Goal: Task Accomplishment & Management: Manage account settings

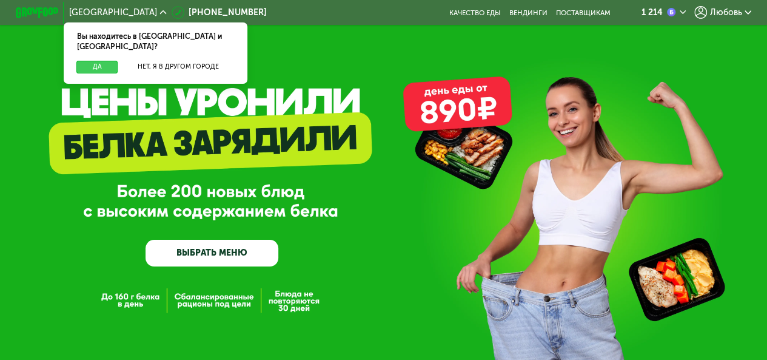
click at [99, 61] on button "Да" at bounding box center [96, 67] width 41 height 13
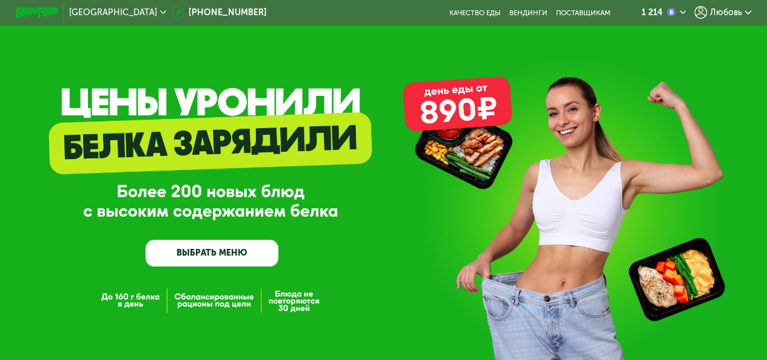
click at [751, 10] on icon at bounding box center [748, 12] width 7 height 7
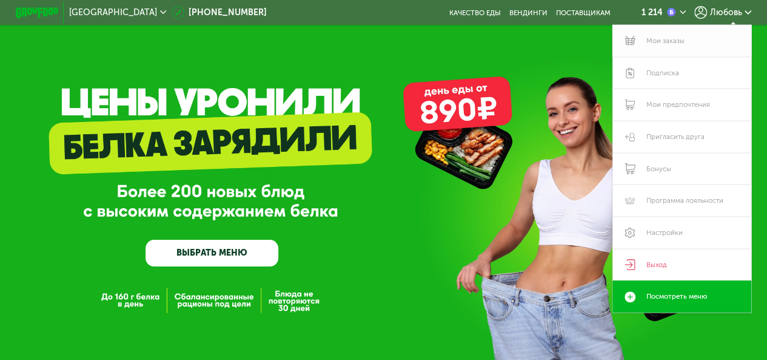
click at [690, 39] on link "Мои заказы" at bounding box center [682, 41] width 138 height 32
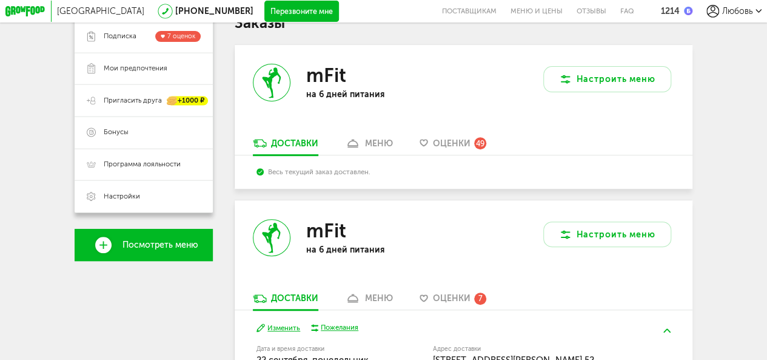
scroll to position [401, 0]
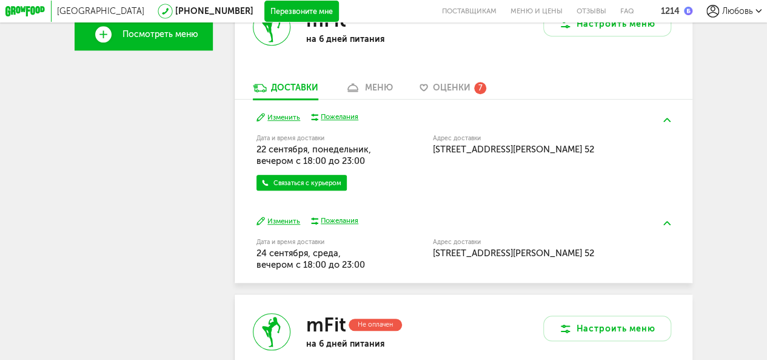
click at [283, 226] on button "Изменить" at bounding box center [279, 221] width 44 height 10
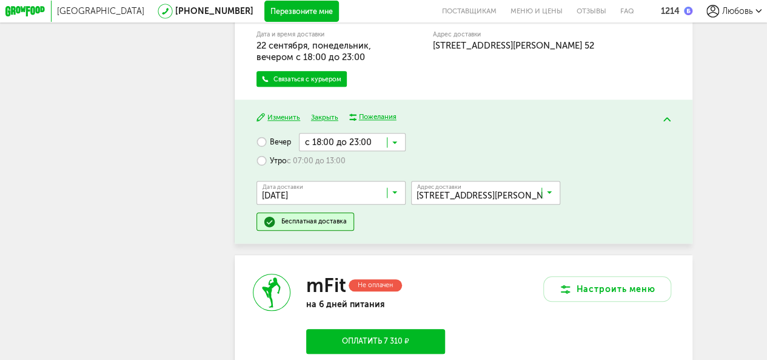
scroll to position [522, 0]
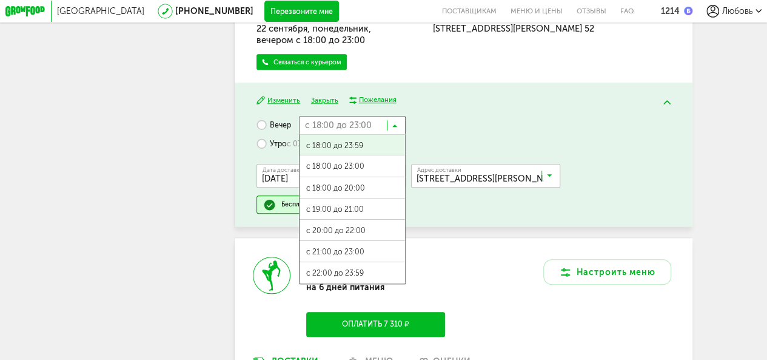
click at [398, 131] on input "Search for option" at bounding box center [352, 125] width 107 height 18
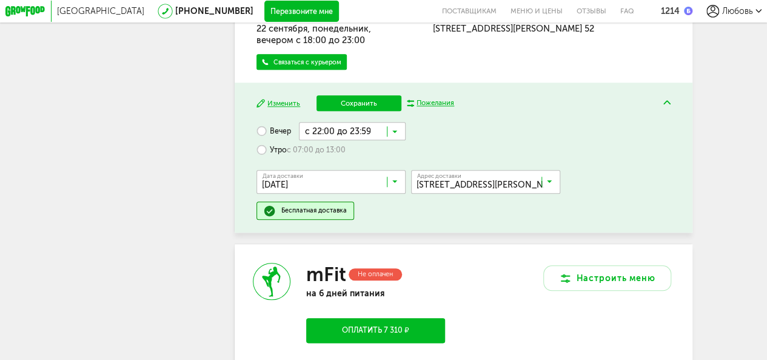
scroll to position [0, 0]
click at [383, 276] on span "с 22:00 до 23:59" at bounding box center [353, 279] width 106 height 22
click at [370, 111] on button "Сохранить" at bounding box center [360, 103] width 86 height 16
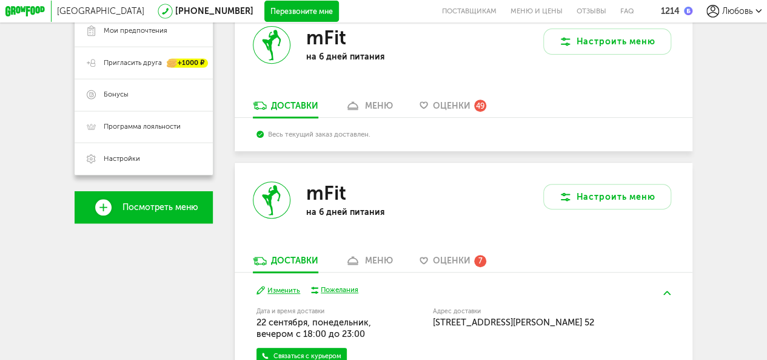
scroll to position [371, 0]
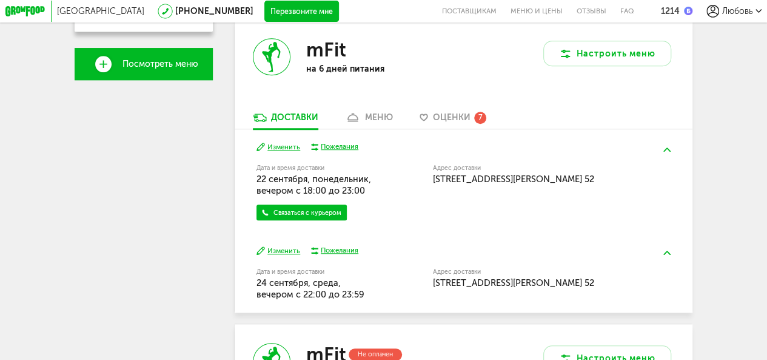
click at [369, 121] on div "меню" at bounding box center [379, 117] width 28 height 10
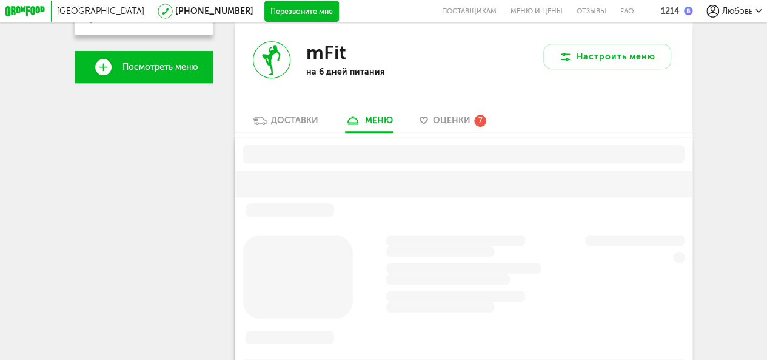
scroll to position [364, 0]
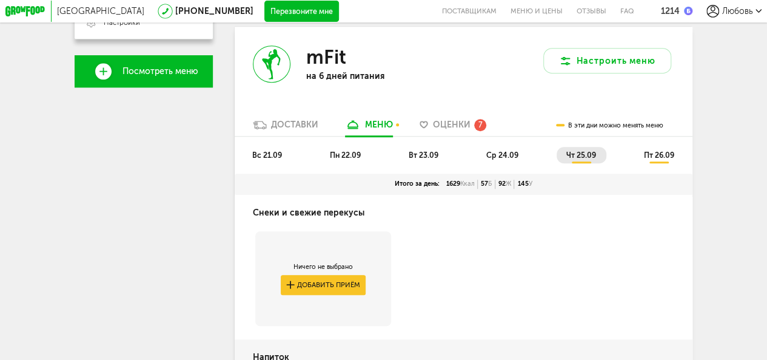
click at [593, 159] on span "чт 25.09" at bounding box center [581, 154] width 30 height 9
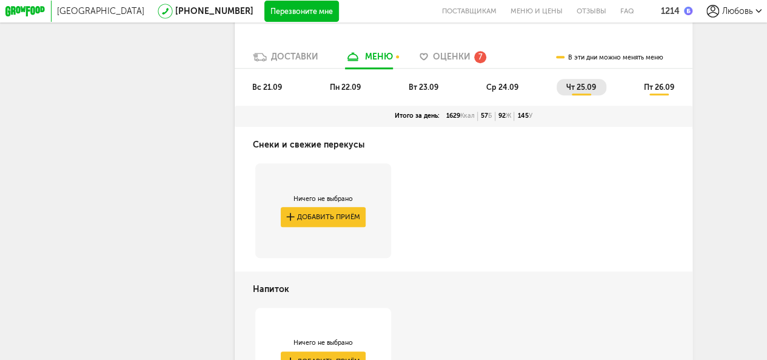
scroll to position [355, 0]
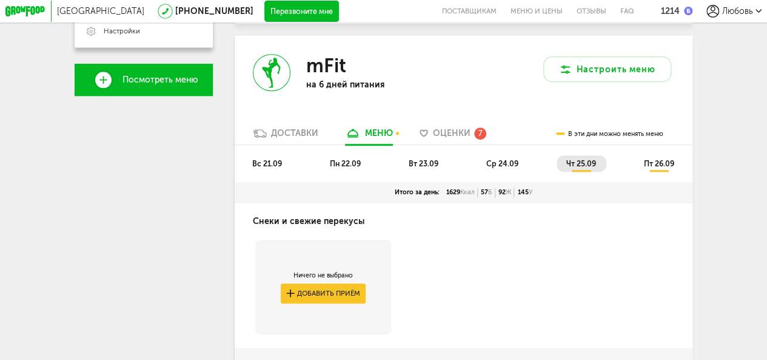
click at [661, 165] on span "пт 26.09" at bounding box center [659, 163] width 30 height 9
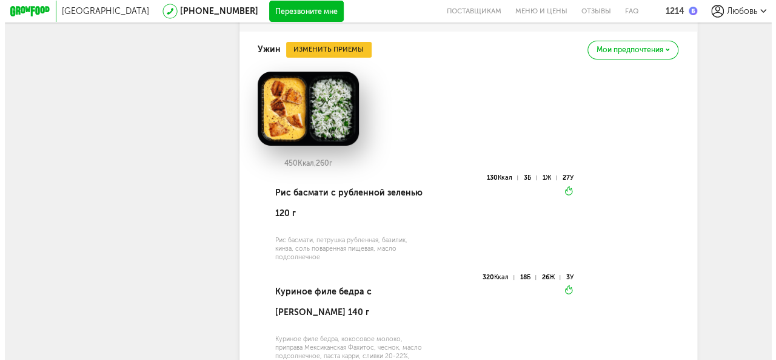
scroll to position [2209, 0]
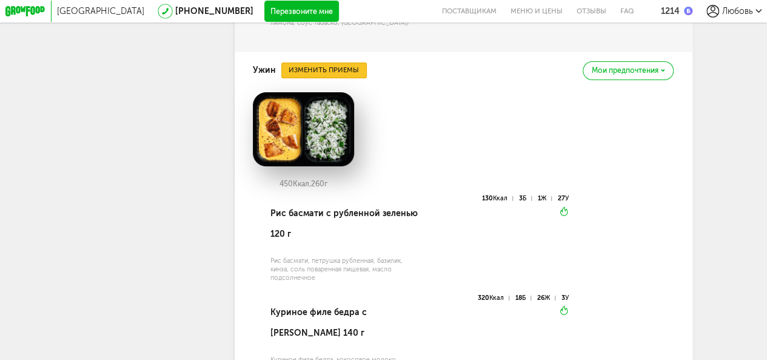
click at [334, 78] on button "Изменить приемы" at bounding box center [324, 70] width 86 height 16
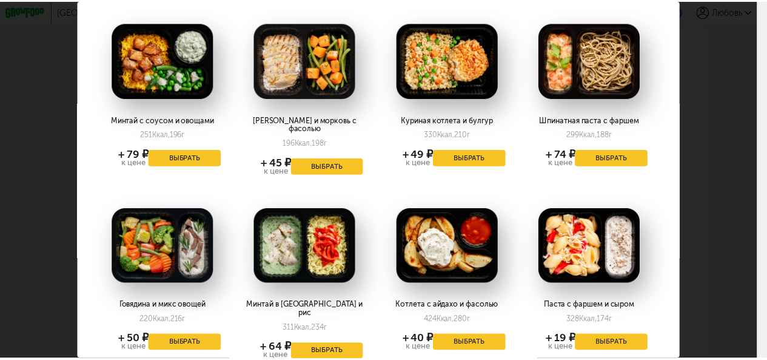
scroll to position [86, 3]
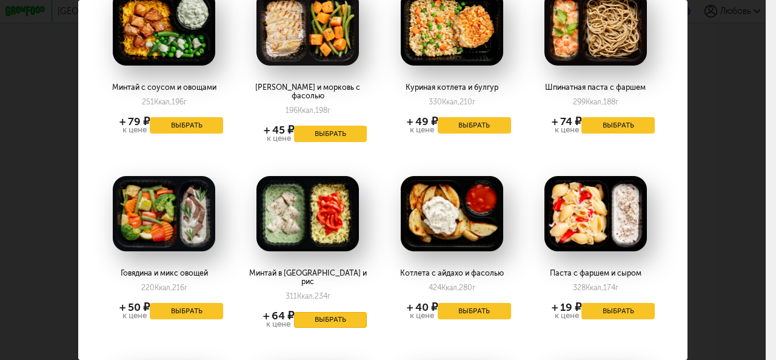
click at [334, 312] on button "Выбрать" at bounding box center [330, 320] width 73 height 16
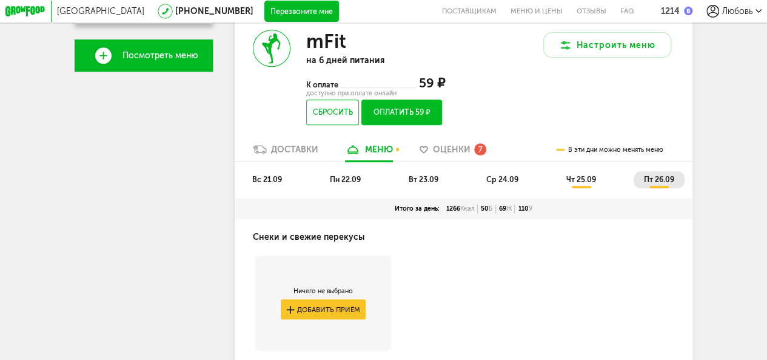
scroll to position [315, 0]
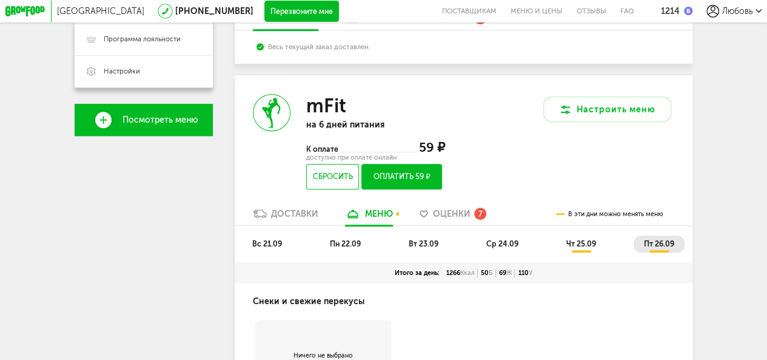
click at [405, 186] on button "Оплатить 59 ₽" at bounding box center [402, 176] width 81 height 25
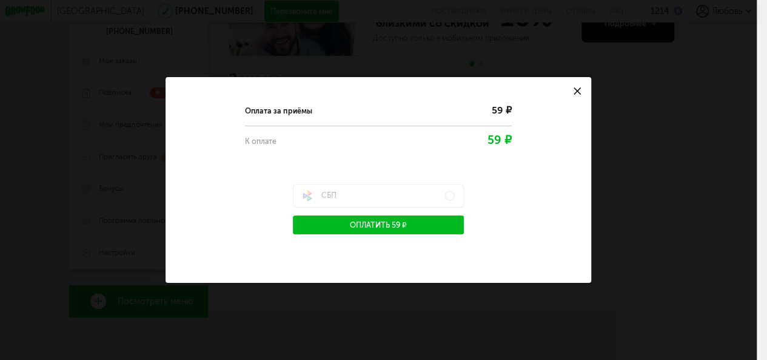
scroll to position [140, 0]
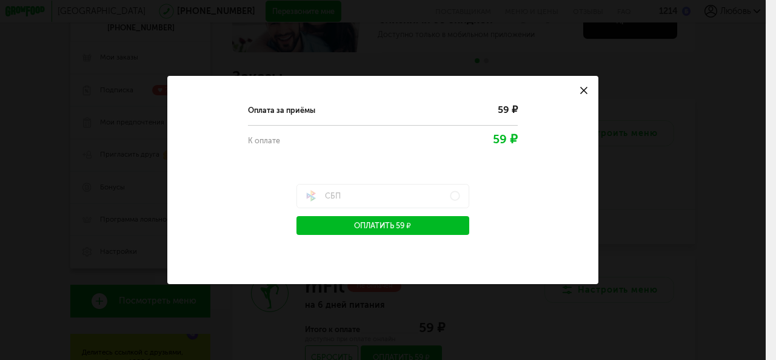
click at [584, 89] on icon at bounding box center [584, 90] width 7 height 7
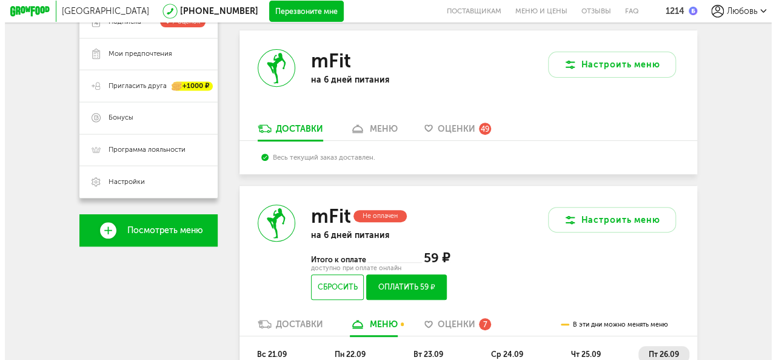
scroll to position [227, 0]
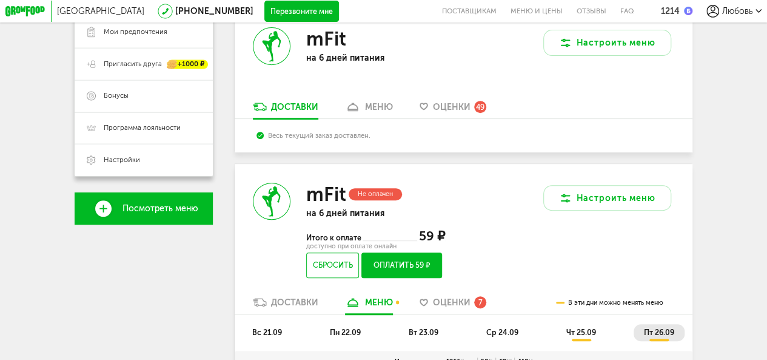
click at [405, 275] on button "Оплатить 59 ₽" at bounding box center [402, 264] width 81 height 25
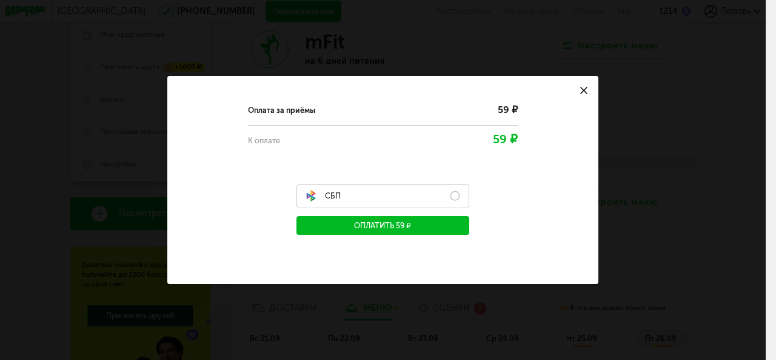
click at [451, 198] on label "СБП" at bounding box center [383, 196] width 172 height 24
click at [425, 223] on button "Оплатить 59 ₽" at bounding box center [383, 225] width 172 height 19
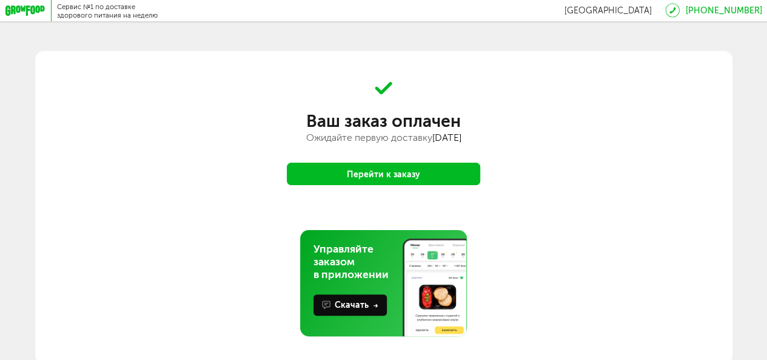
click at [441, 172] on button "Перейти к заказу" at bounding box center [384, 174] width 194 height 22
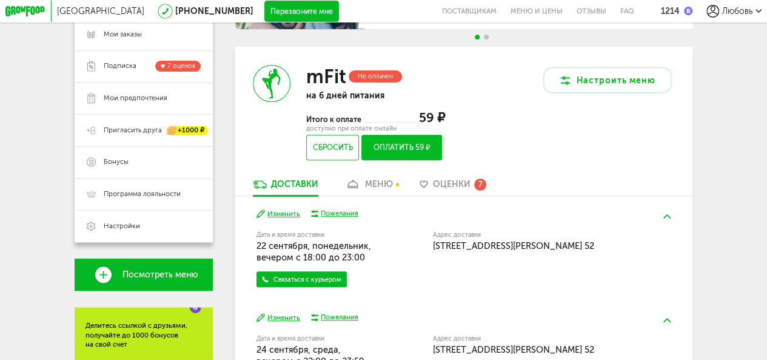
scroll to position [161, 0]
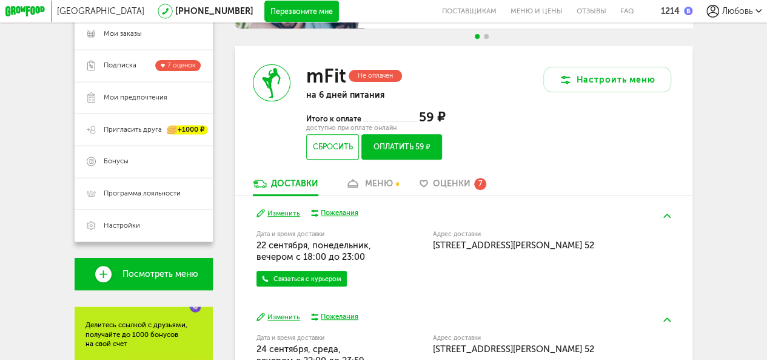
click at [371, 189] on div "меню" at bounding box center [379, 183] width 28 height 10
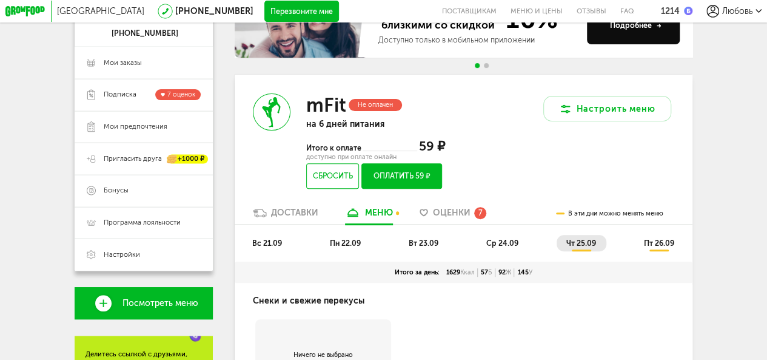
scroll to position [131, 0]
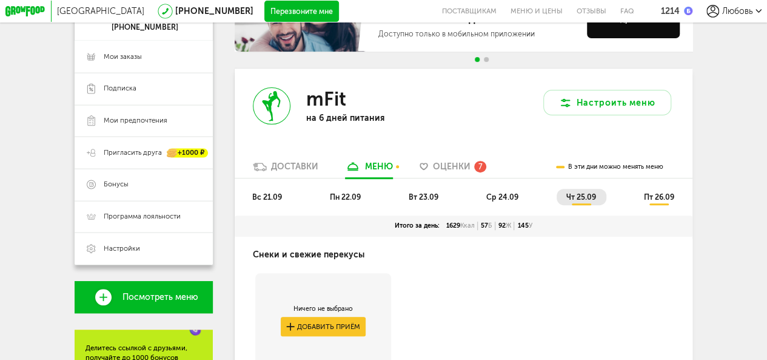
scroll to position [137, 0]
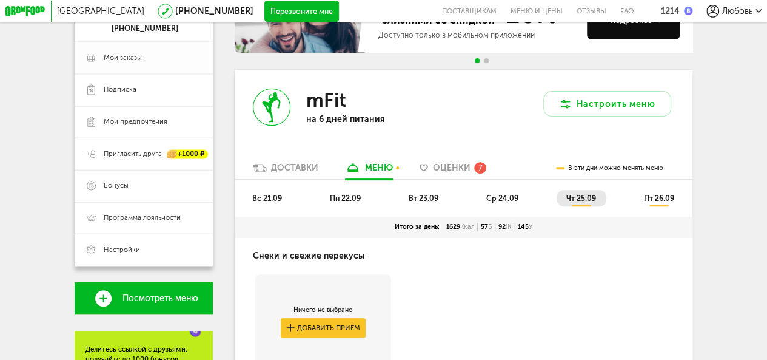
click at [184, 56] on span "Мои заказы" at bounding box center [152, 58] width 97 height 10
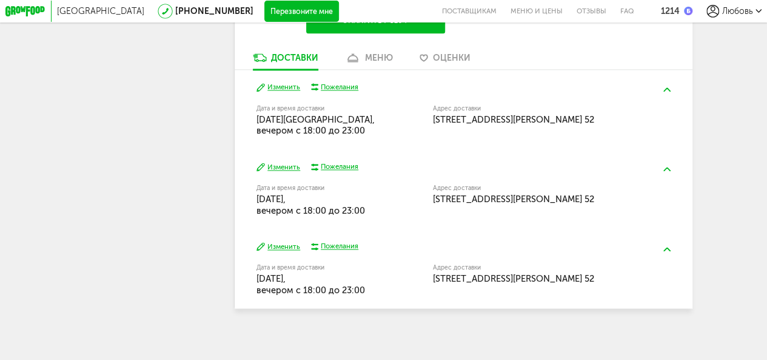
scroll to position [767, 0]
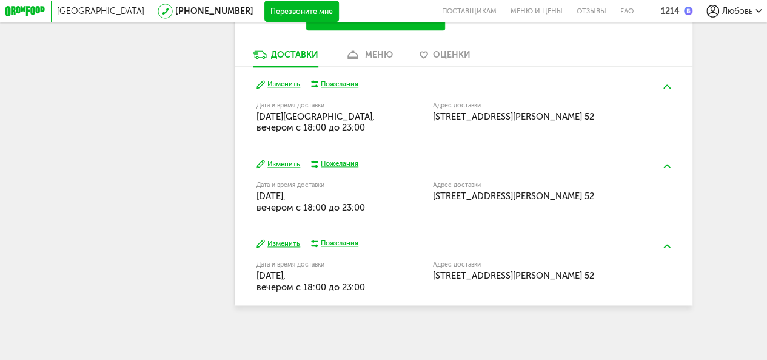
click at [367, 60] on div "меню" at bounding box center [379, 55] width 28 height 10
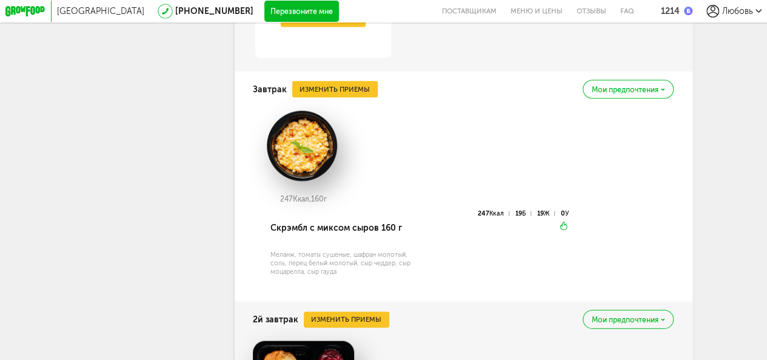
scroll to position [1120, 0]
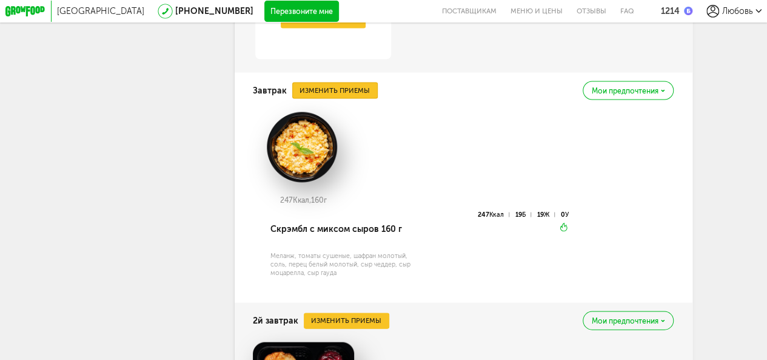
click at [352, 98] on button "Изменить приемы" at bounding box center [335, 90] width 86 height 16
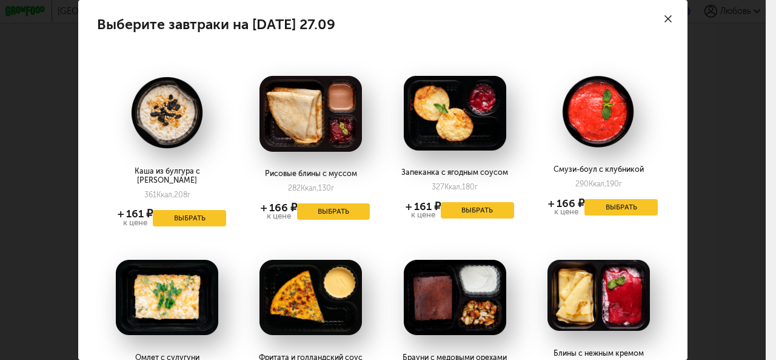
click at [665, 15] on icon at bounding box center [668, 18] width 7 height 7
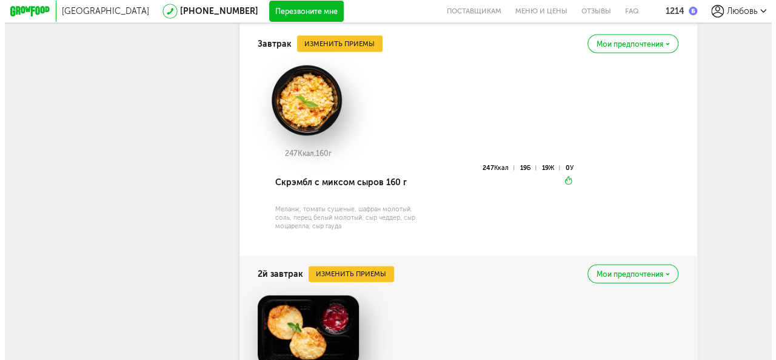
scroll to position [1166, 0]
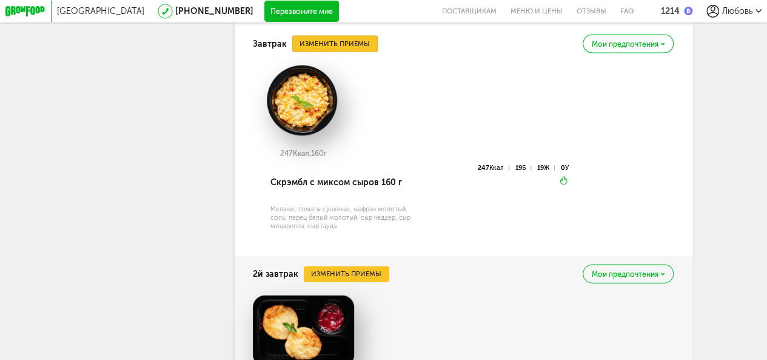
click at [362, 52] on button "Изменить приемы" at bounding box center [335, 44] width 86 height 16
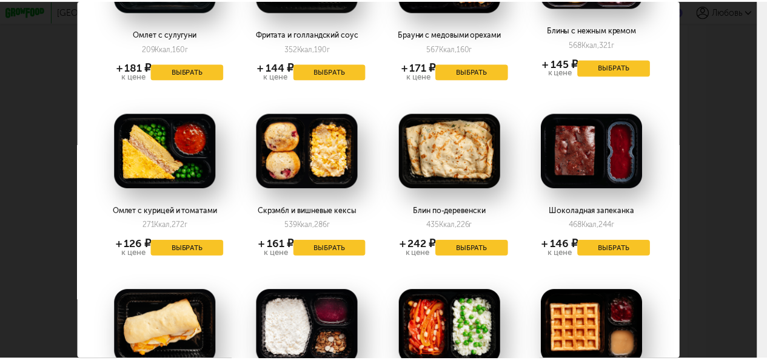
scroll to position [323, 0]
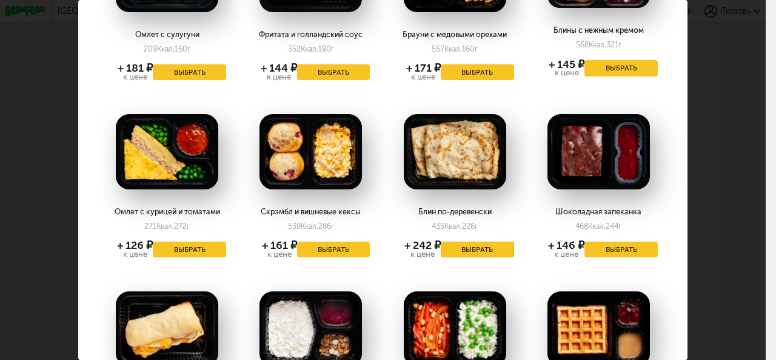
click at [467, 249] on button "Выбрать" at bounding box center [477, 249] width 73 height 16
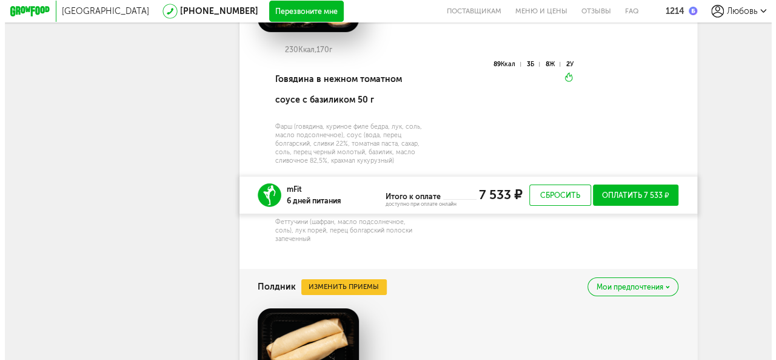
scroll to position [2145, 0]
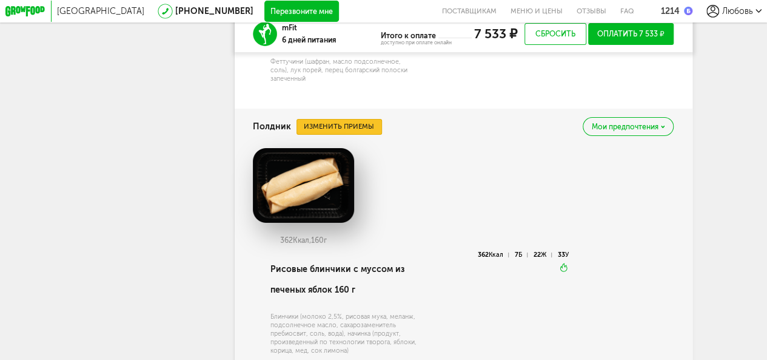
click at [334, 135] on button "Изменить приемы" at bounding box center [340, 127] width 86 height 16
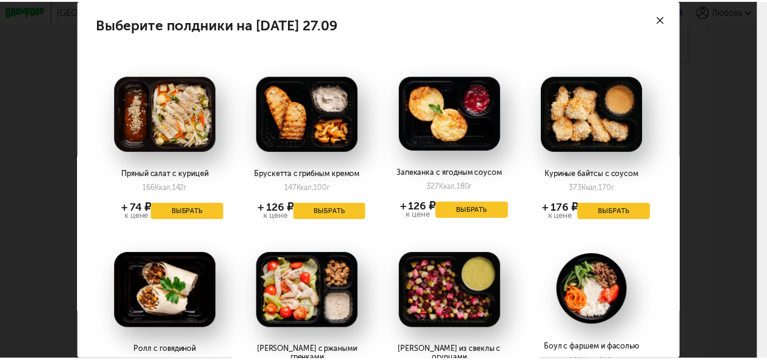
scroll to position [59, 0]
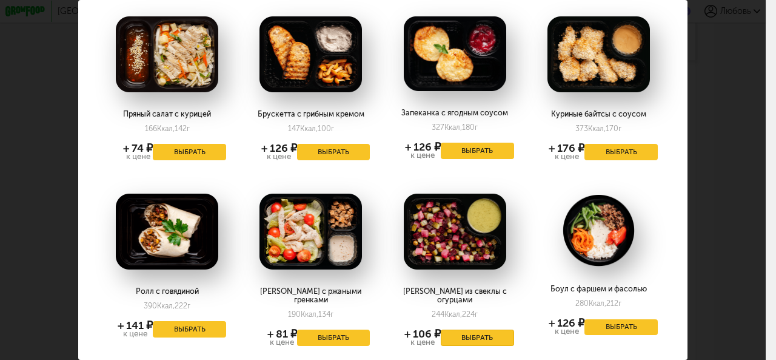
click at [470, 329] on button "Выбрать" at bounding box center [477, 337] width 73 height 16
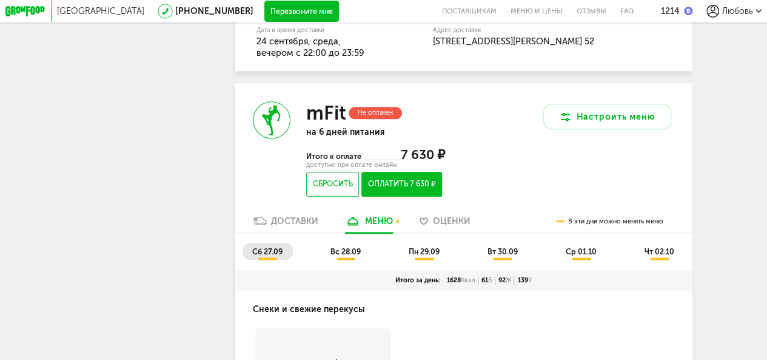
scroll to position [614, 0]
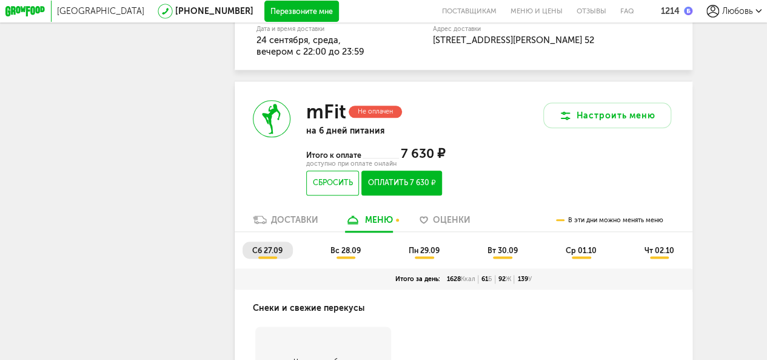
click at [345, 255] on span "вс 28.09" at bounding box center [345, 250] width 30 height 9
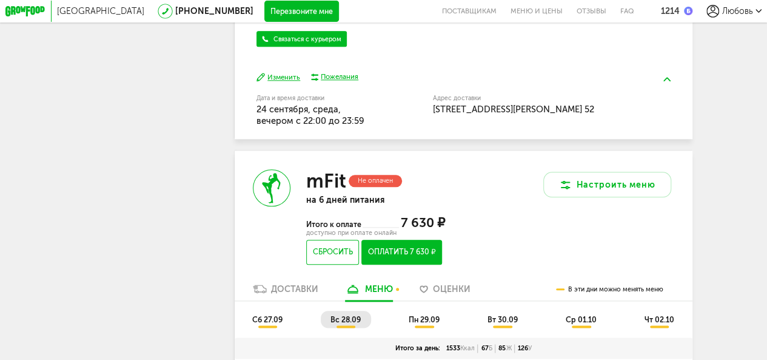
scroll to position [545, 0]
